Goal: Information Seeking & Learning: Learn about a topic

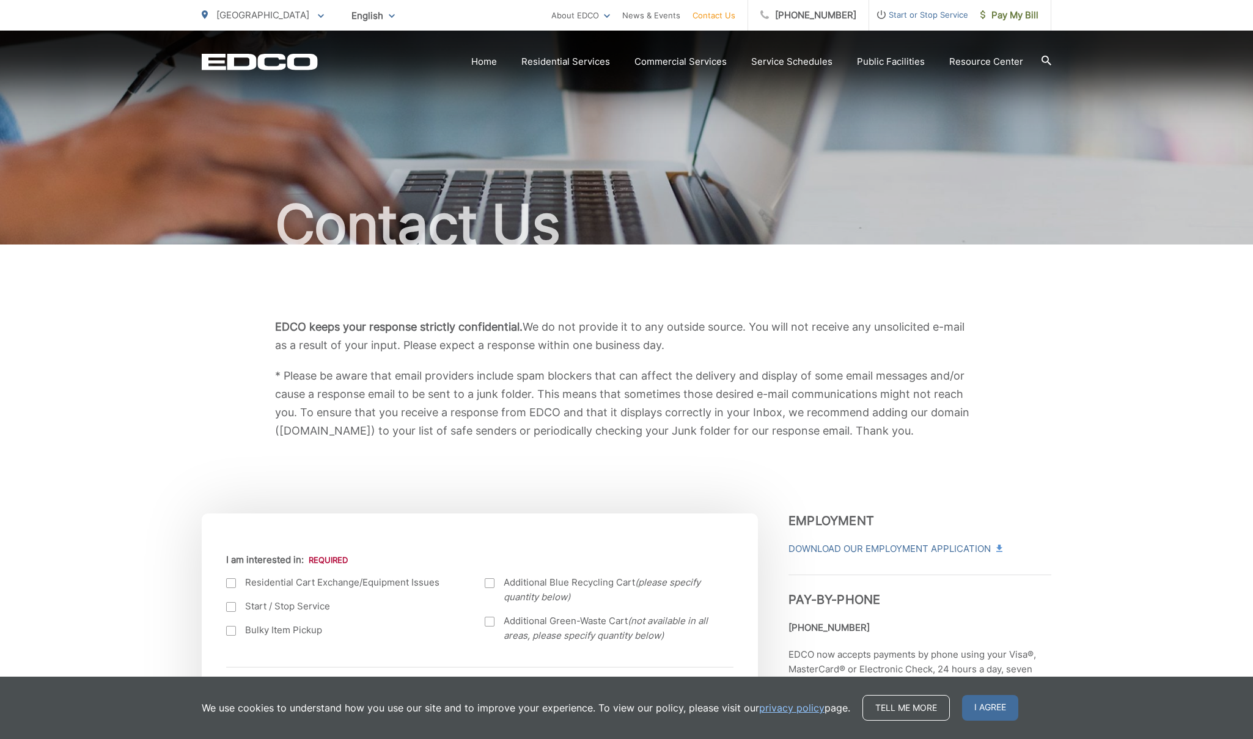
click at [230, 609] on div at bounding box center [231, 607] width 10 height 10
click at [0, 0] on input "Start / Stop Service" at bounding box center [0, 0] width 0 height 0
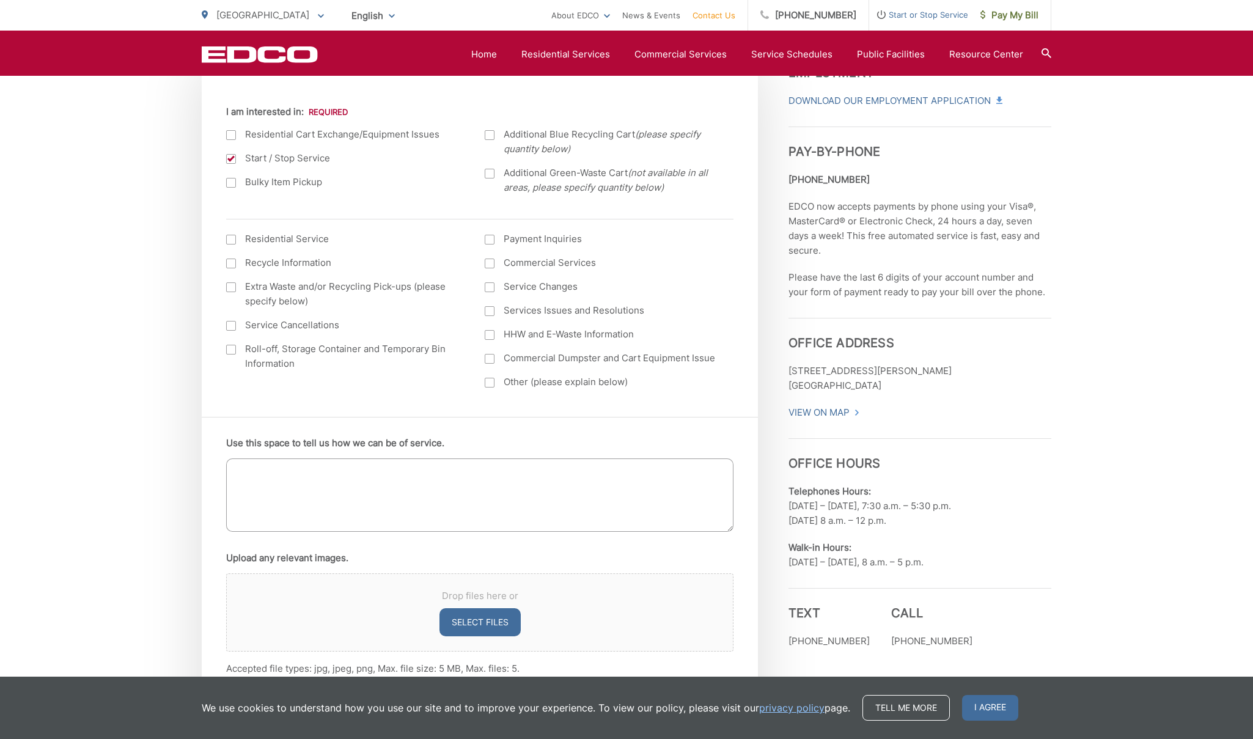
scroll to position [443, 0]
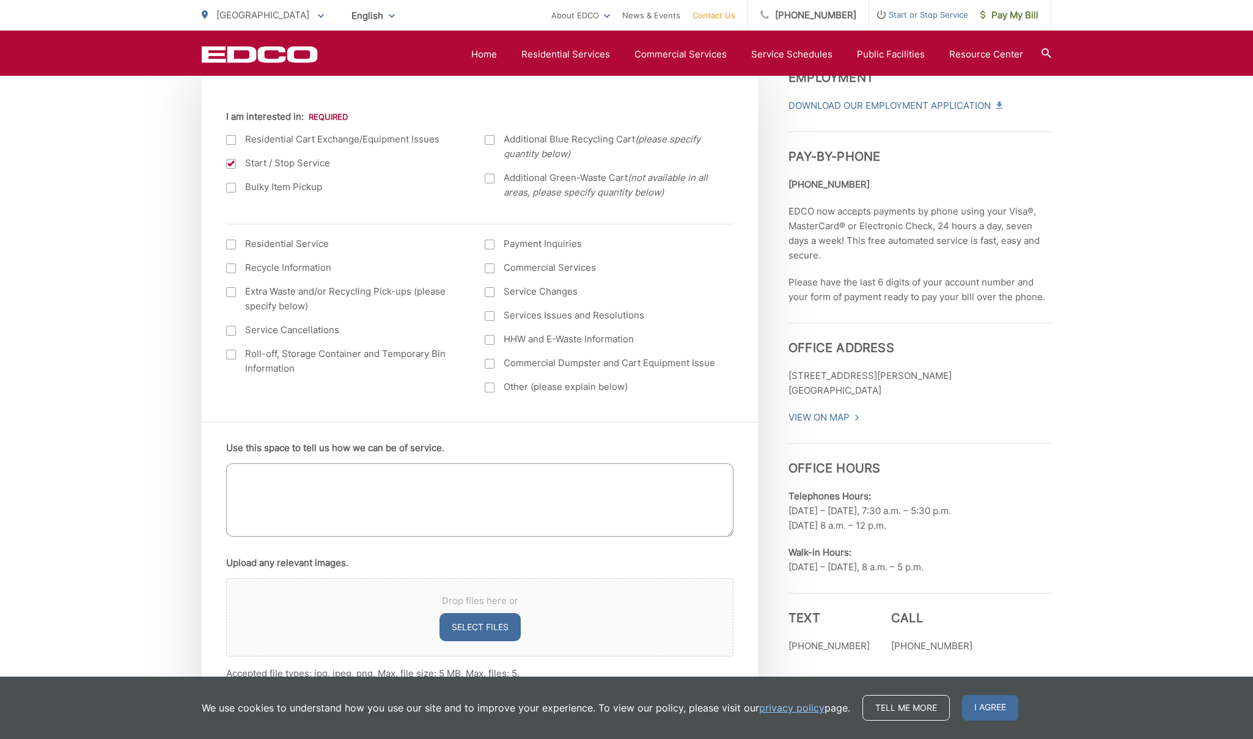
click at [233, 245] on div at bounding box center [231, 245] width 10 height 10
click at [0, 0] on input "I am interested in: (continued) *" at bounding box center [0, 0] width 0 height 0
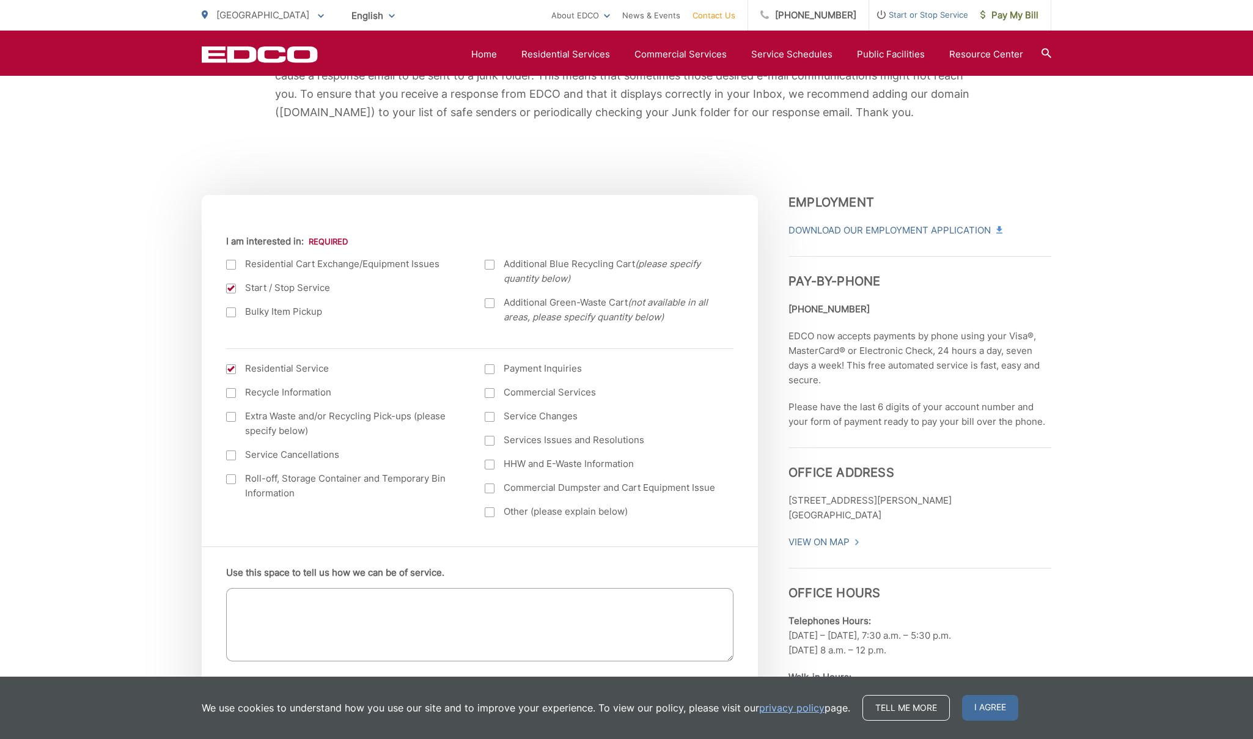
scroll to position [0, 0]
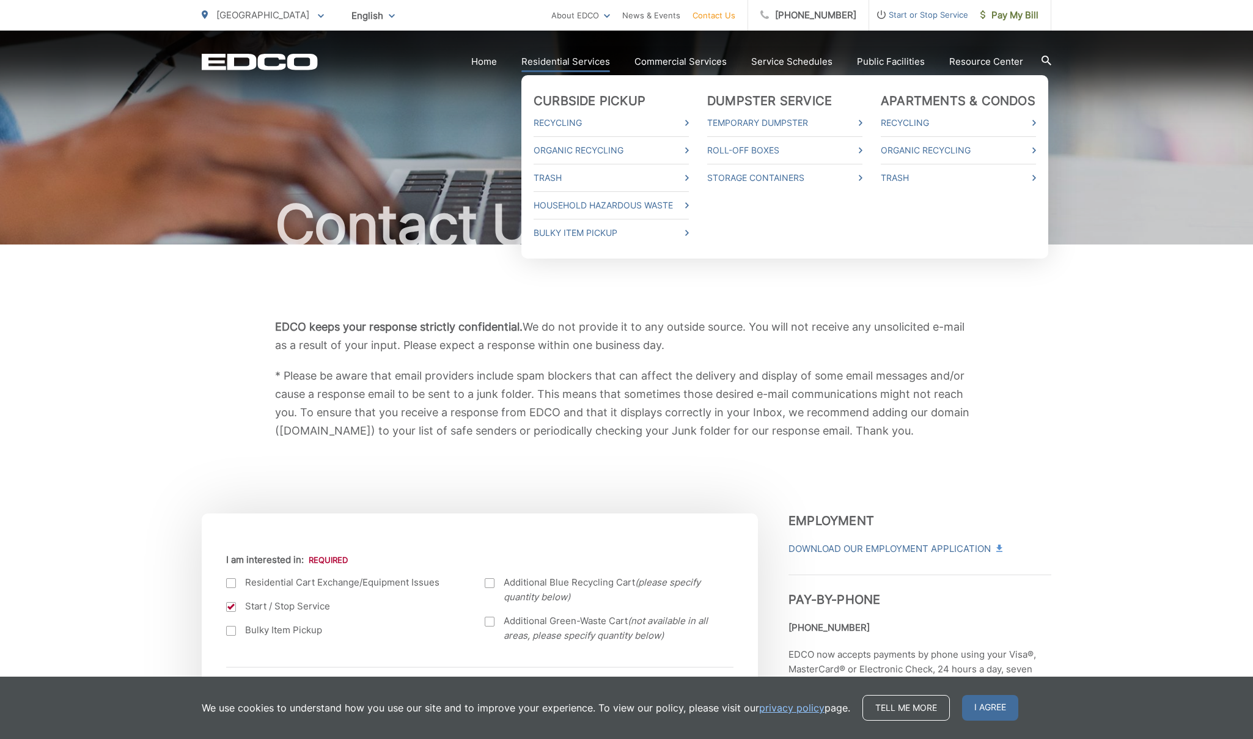
click at [571, 59] on link "Residential Services" at bounding box center [565, 61] width 89 height 15
